Goal: Check status

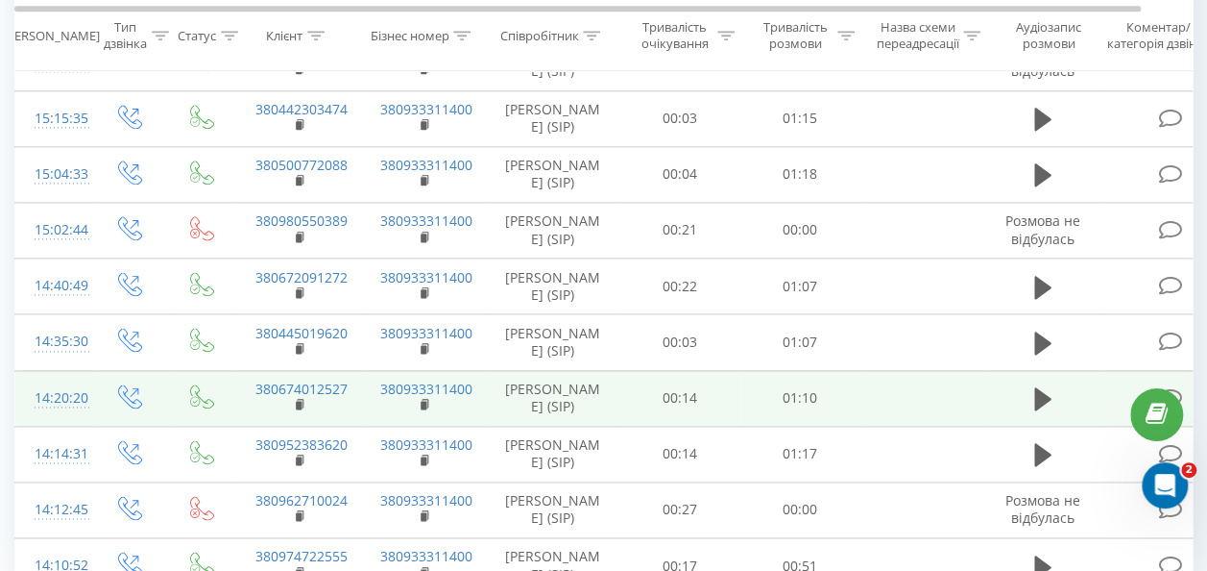
scroll to position [1215, 0]
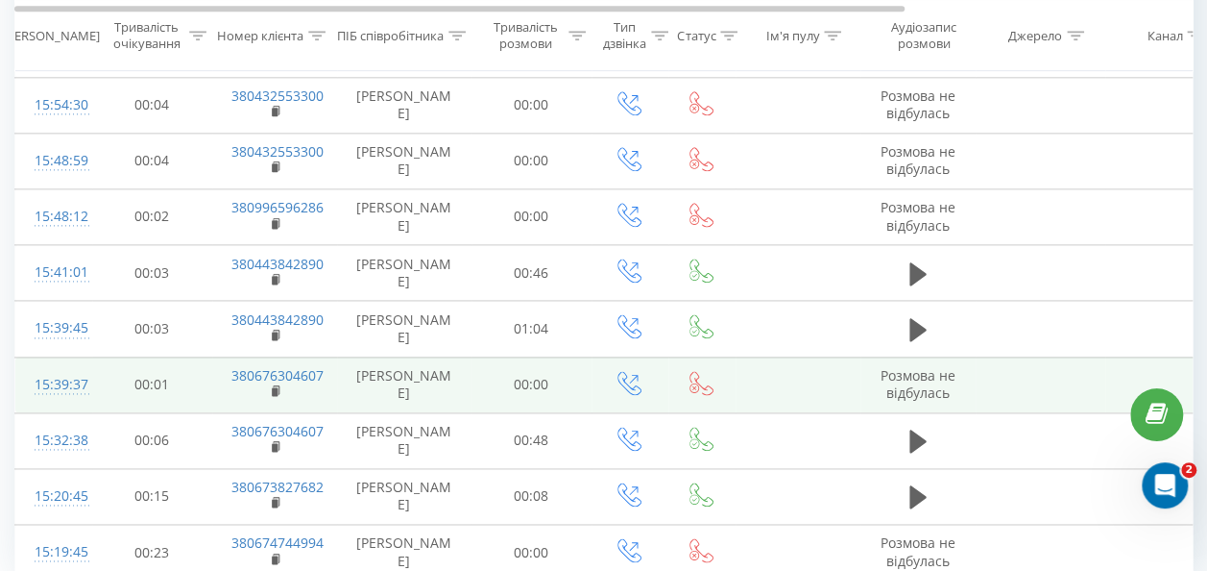
scroll to position [1215, 0]
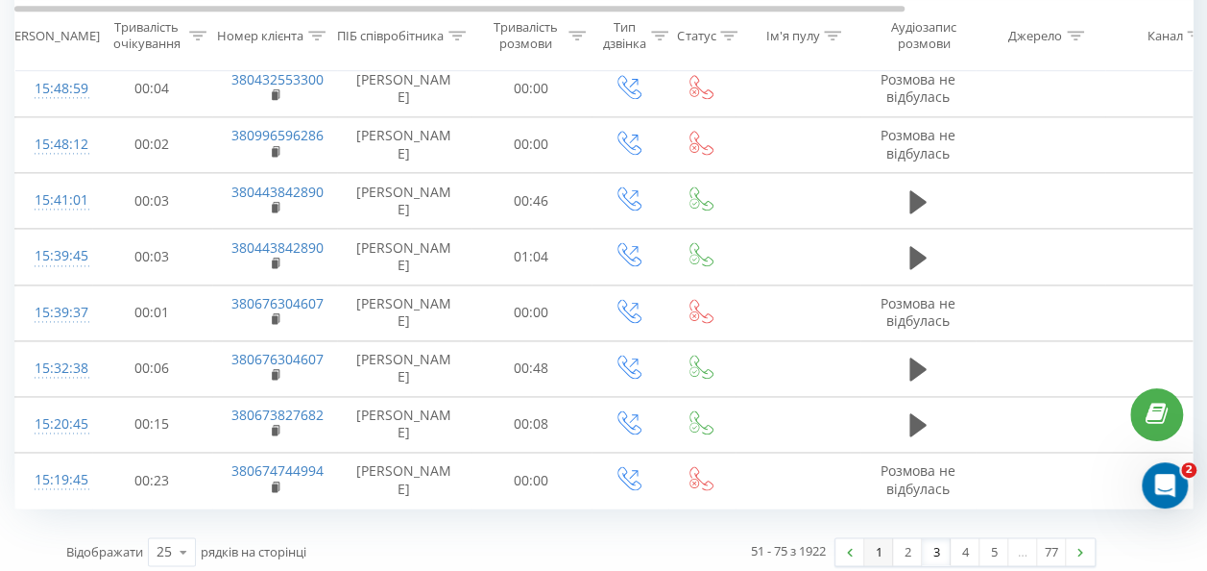
click at [880, 546] on link "1" at bounding box center [878, 551] width 29 height 27
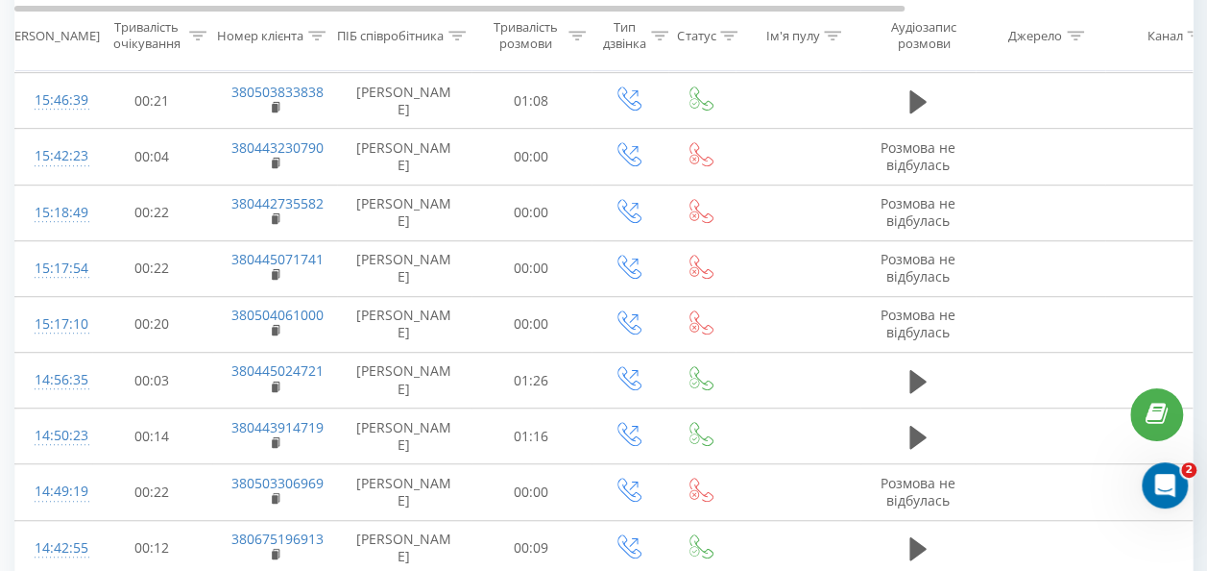
scroll to position [127, 0]
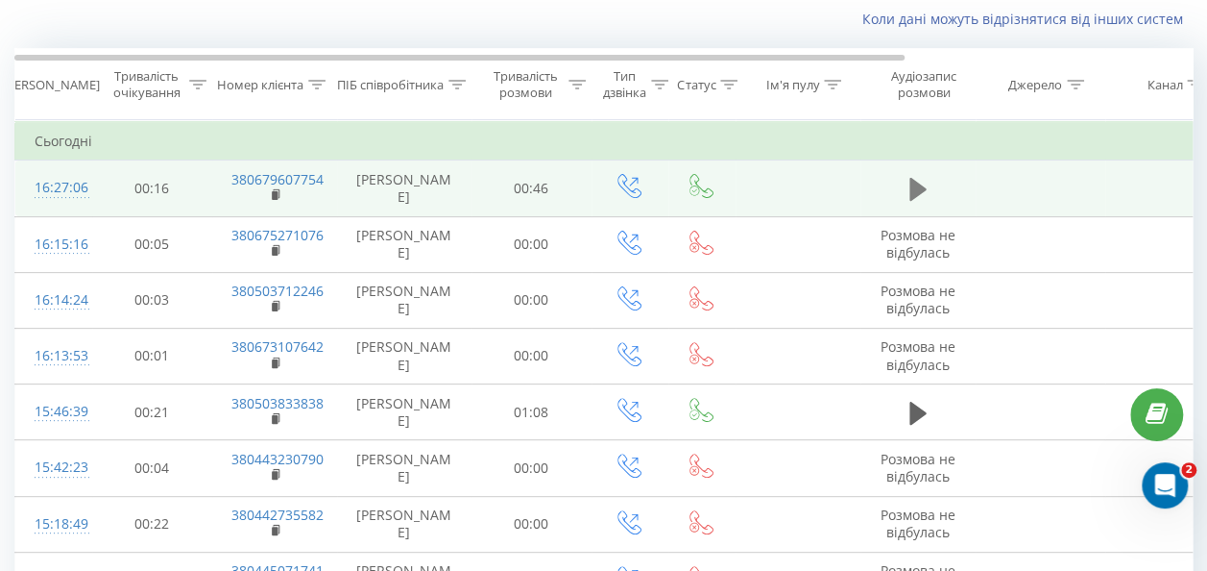
click at [920, 187] on icon at bounding box center [918, 189] width 17 height 23
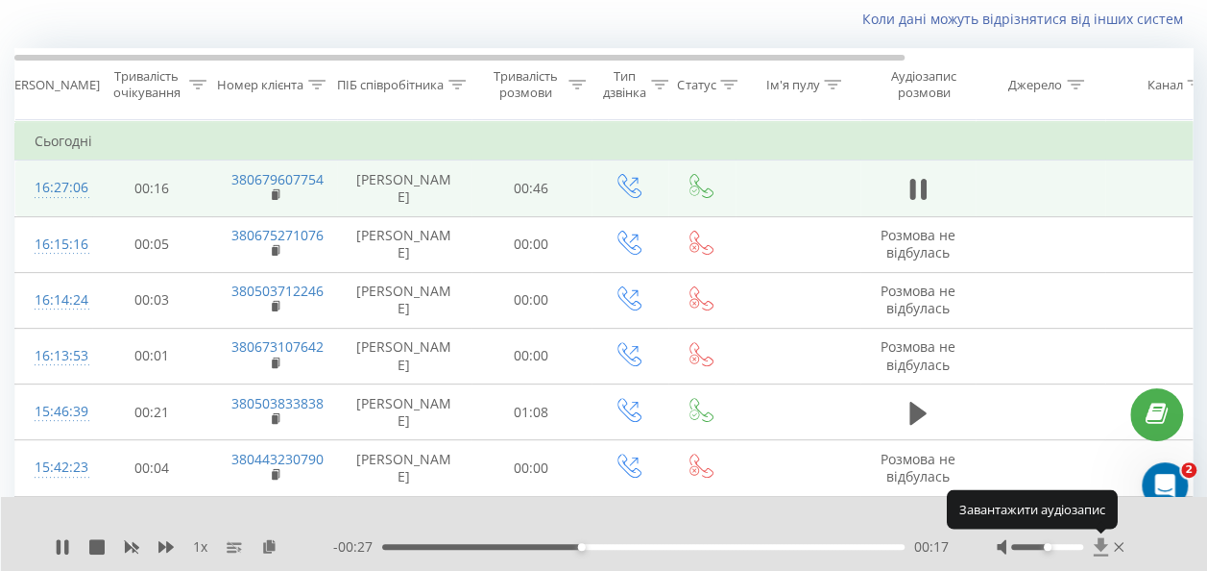
click at [1099, 546] on icon at bounding box center [1101, 546] width 14 height 18
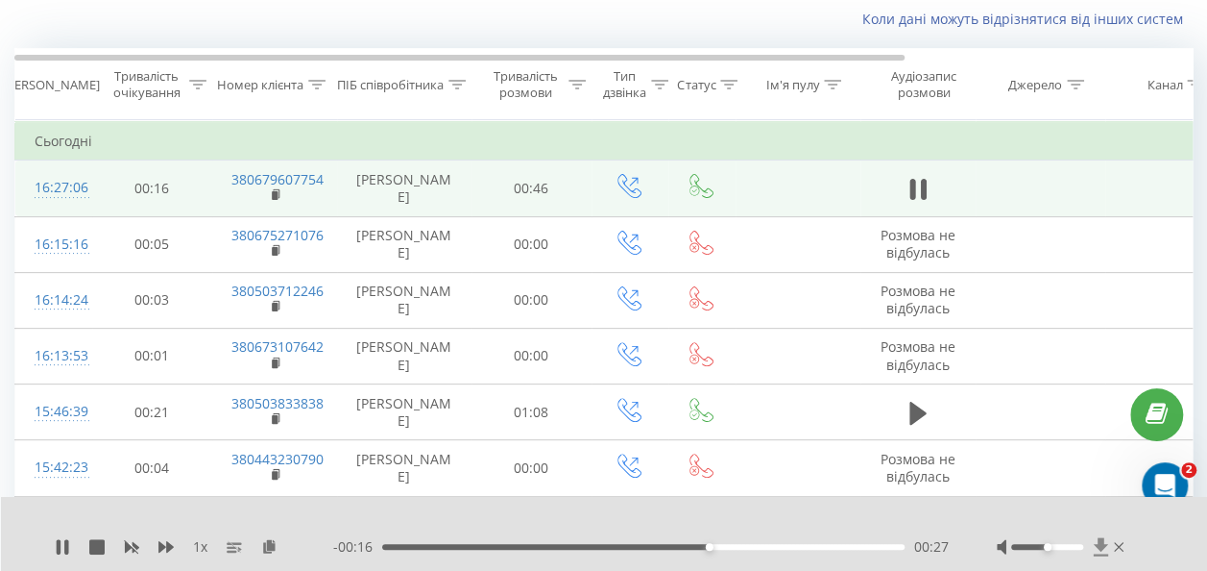
click at [1099, 542] on icon at bounding box center [1101, 546] width 14 height 18
click at [1101, 550] on icon at bounding box center [1101, 546] width 16 height 19
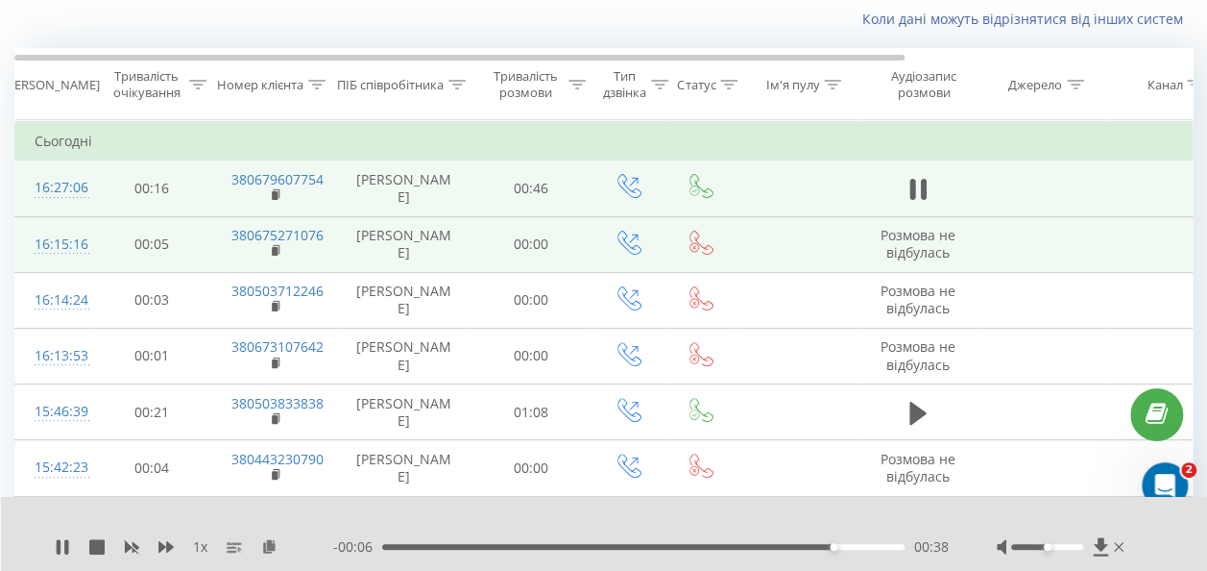
click at [782, 252] on td at bounding box center [798, 244] width 125 height 56
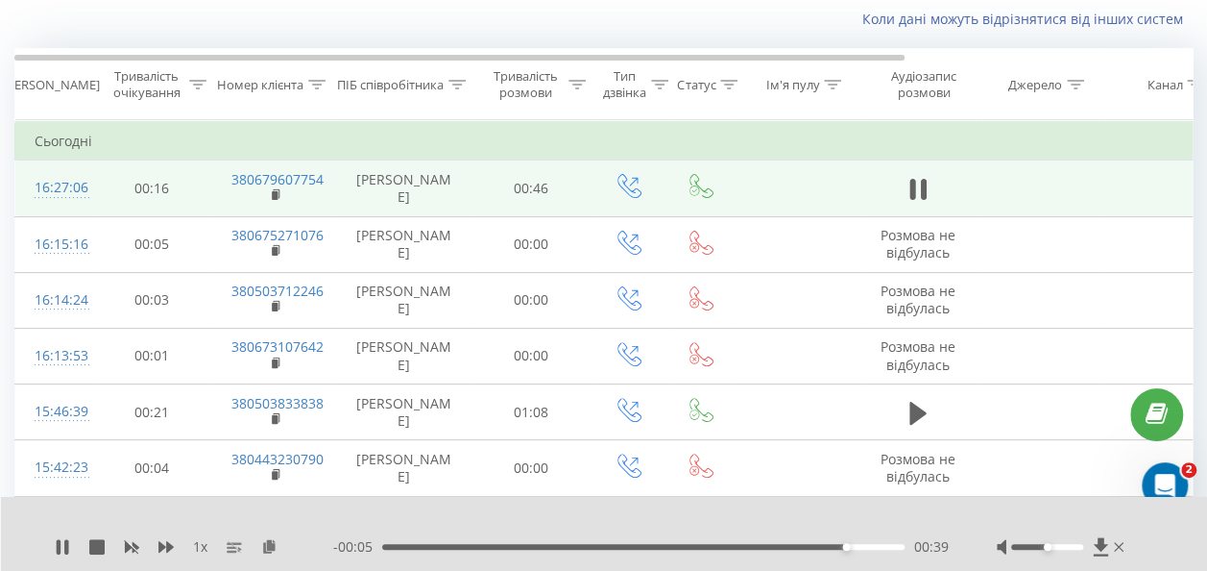
click at [794, 188] on td at bounding box center [798, 188] width 125 height 56
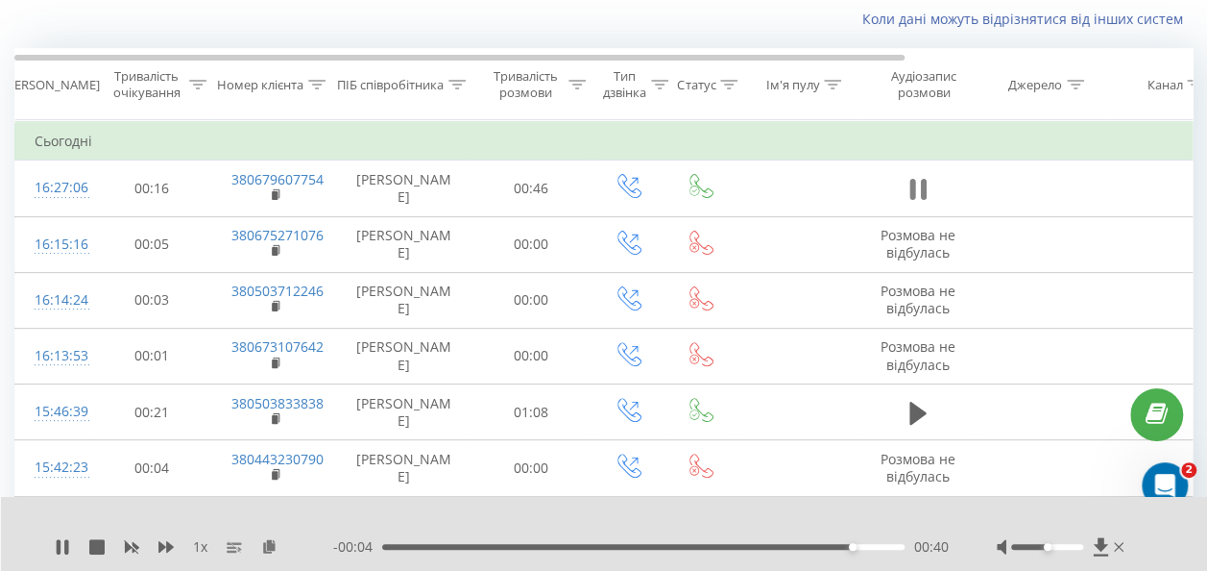
click at [922, 188] on icon at bounding box center [923, 189] width 6 height 21
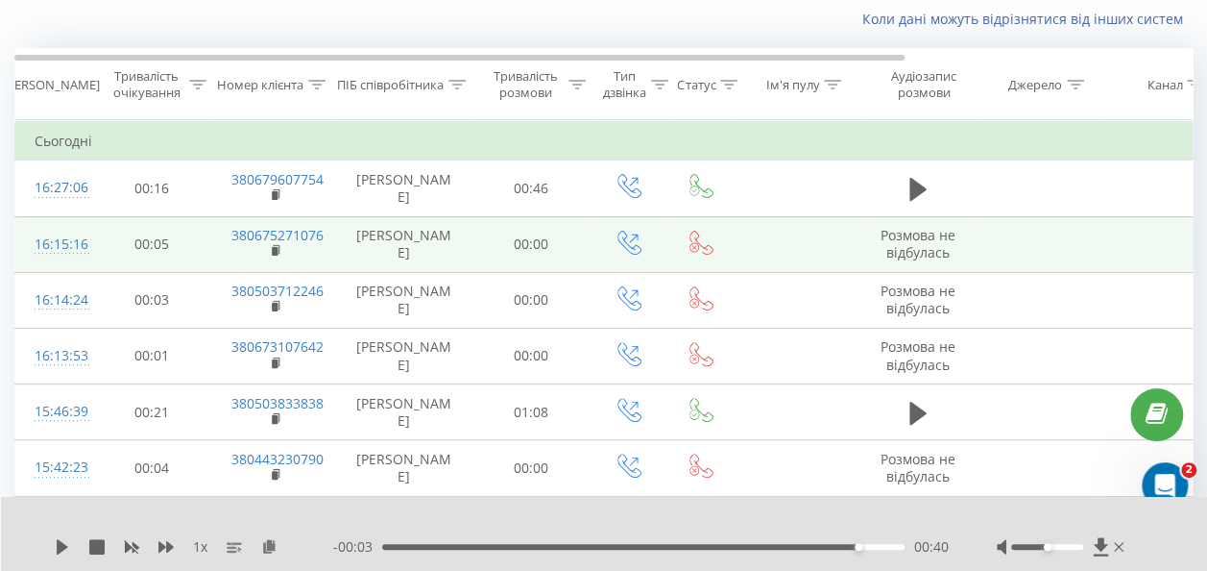
click at [861, 263] on td "Розмова не відбулась" at bounding box center [918, 244] width 115 height 56
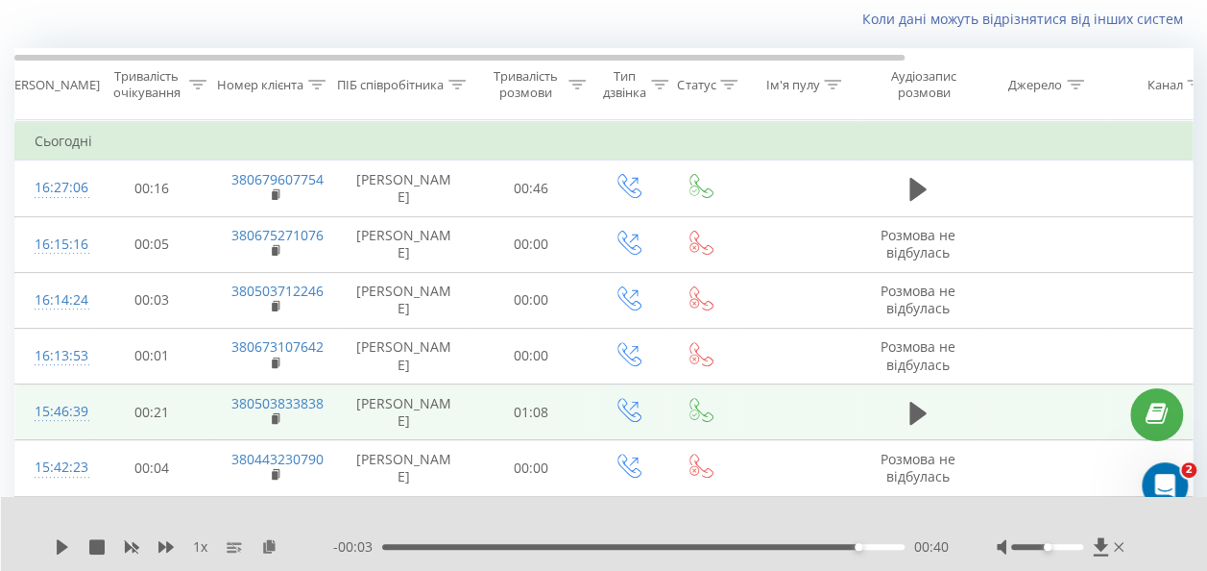
click at [546, 403] on td "01:08" at bounding box center [532, 412] width 120 height 56
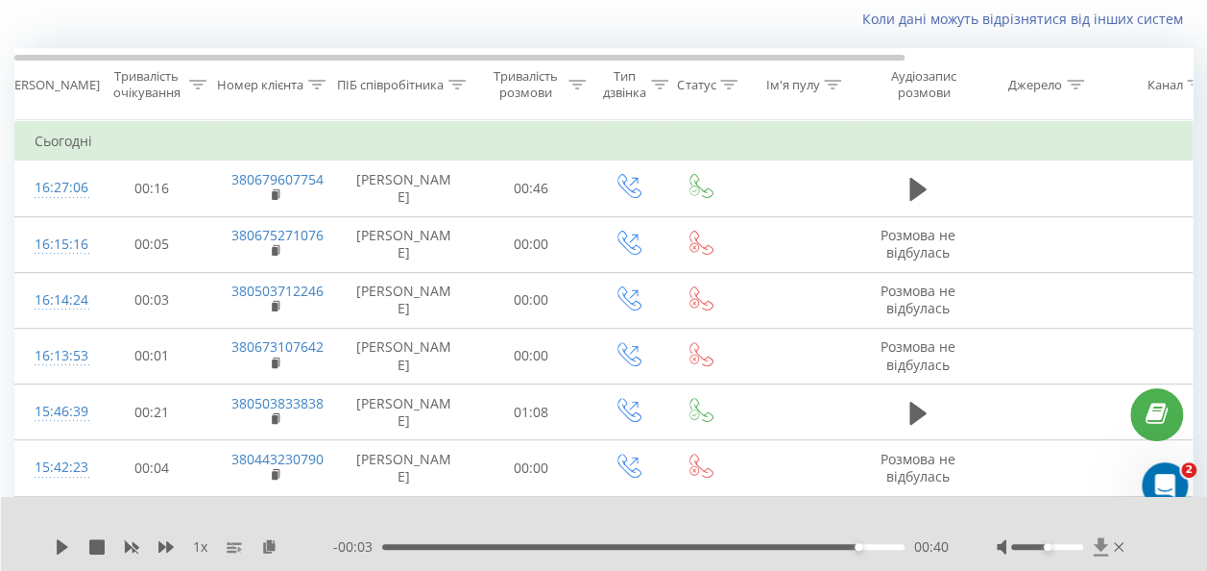
click at [1102, 546] on icon at bounding box center [1101, 546] width 14 height 18
click at [1105, 546] on icon at bounding box center [1101, 546] width 14 height 18
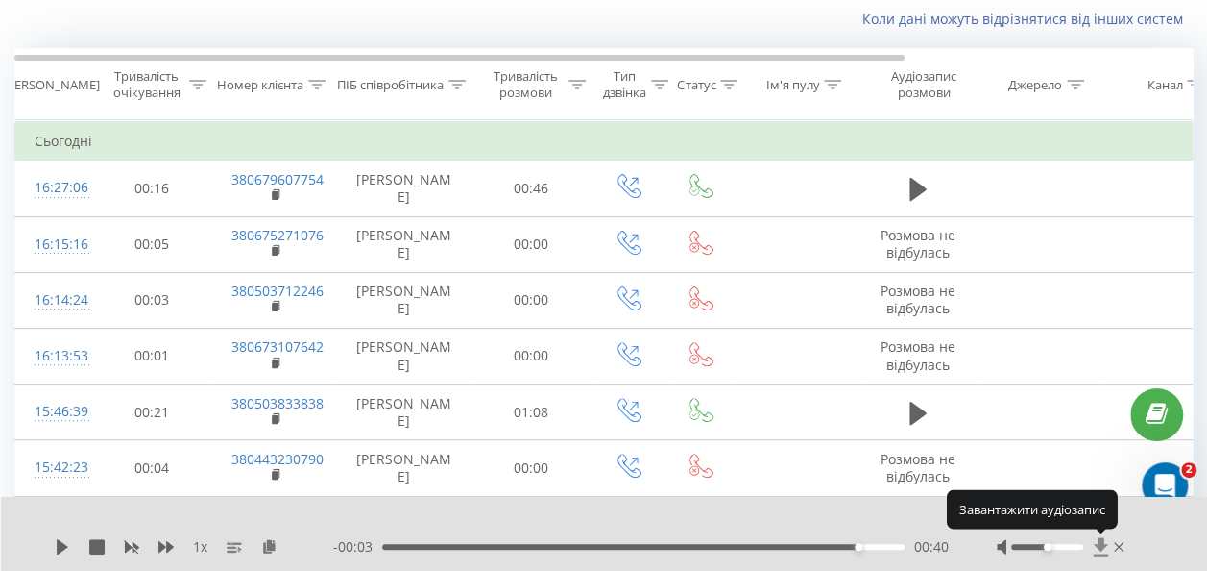
click at [1105, 546] on icon at bounding box center [1101, 546] width 14 height 18
click at [1118, 545] on icon at bounding box center [1119, 546] width 10 height 15
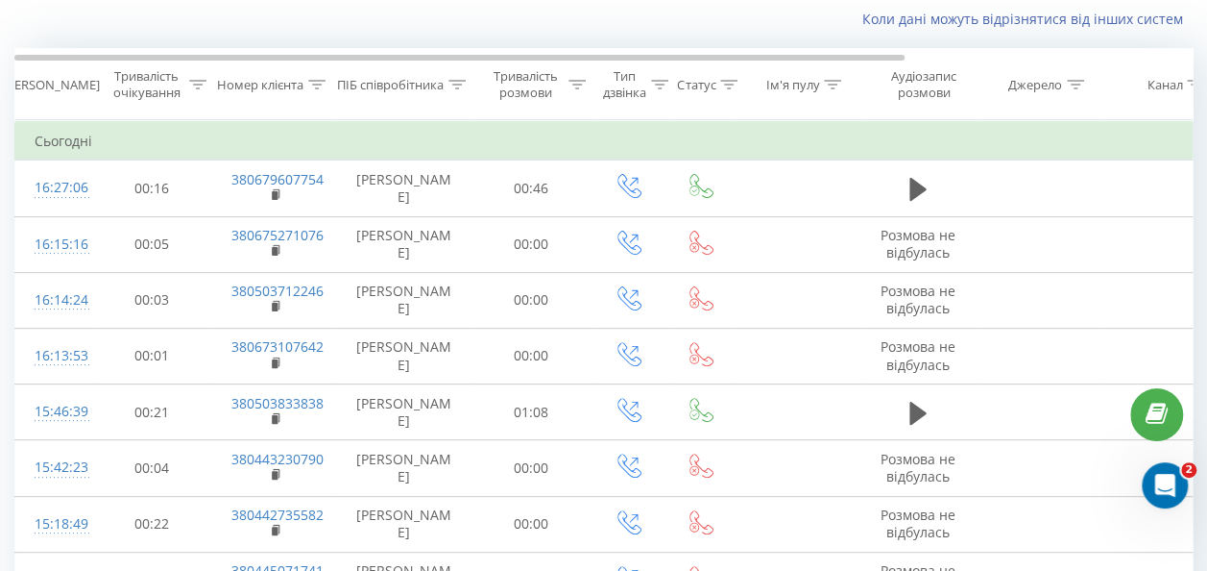
click at [669, 30] on div "Коли дані можуть відрізнятися вiд інших систем" at bounding box center [603, 19] width 1205 height 46
